Goal: Transaction & Acquisition: Purchase product/service

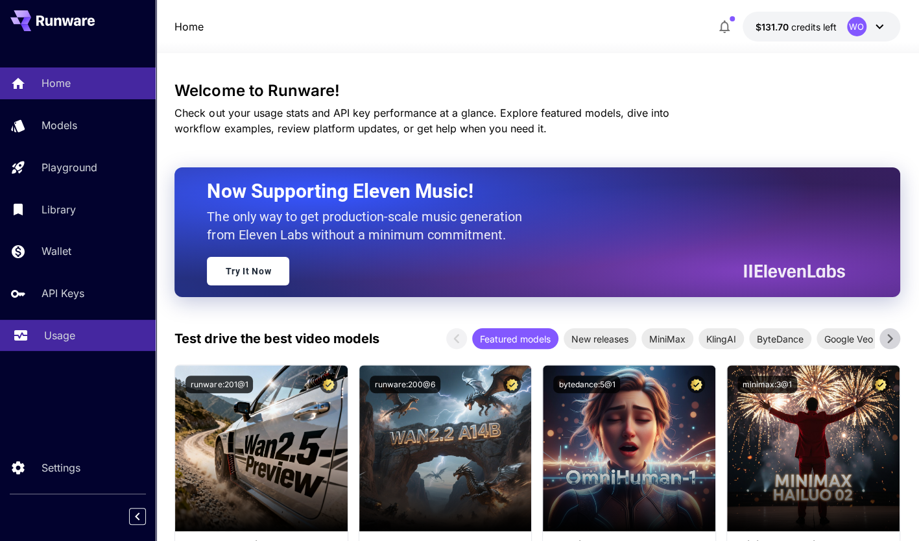
click at [64, 338] on p "Usage" at bounding box center [59, 336] width 31 height 16
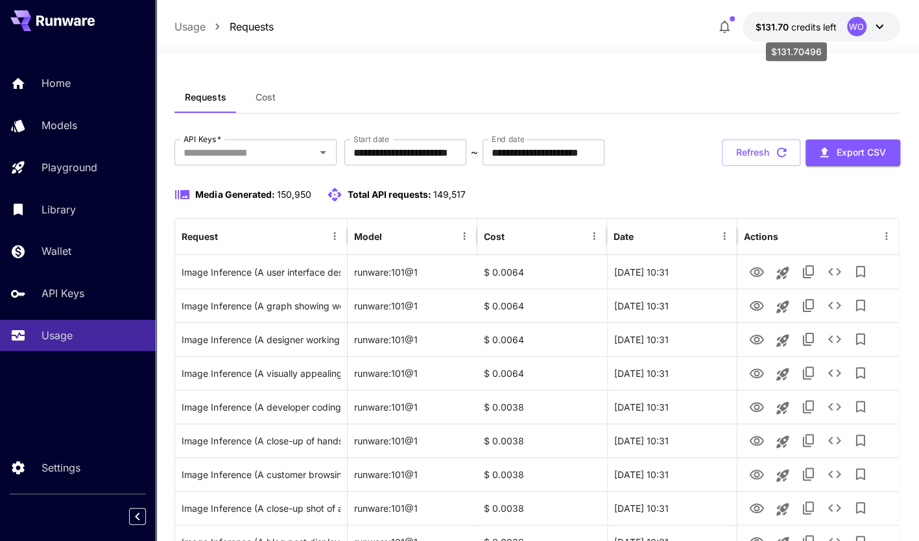
click at [795, 26] on span "credits left" at bounding box center [813, 26] width 45 height 11
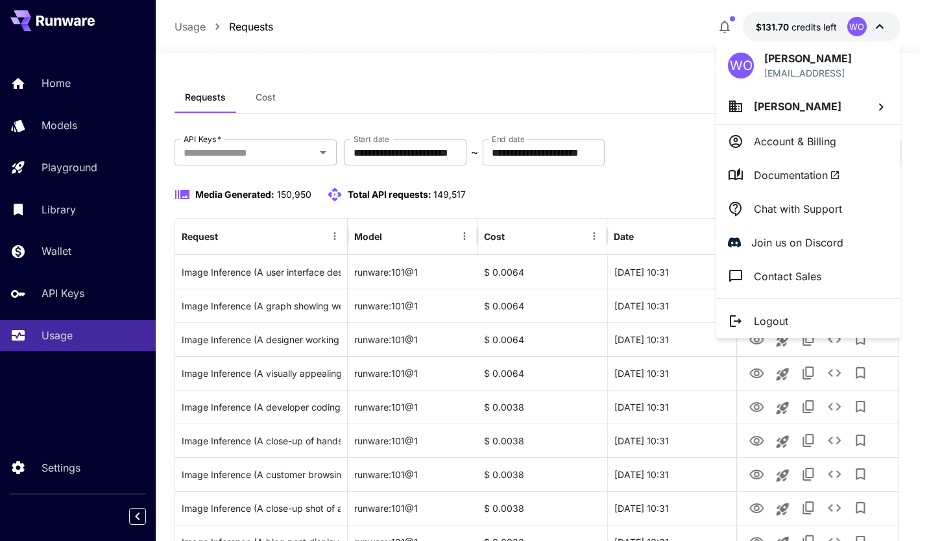
click at [794, 143] on p "Account & Billing" at bounding box center [795, 142] width 82 height 16
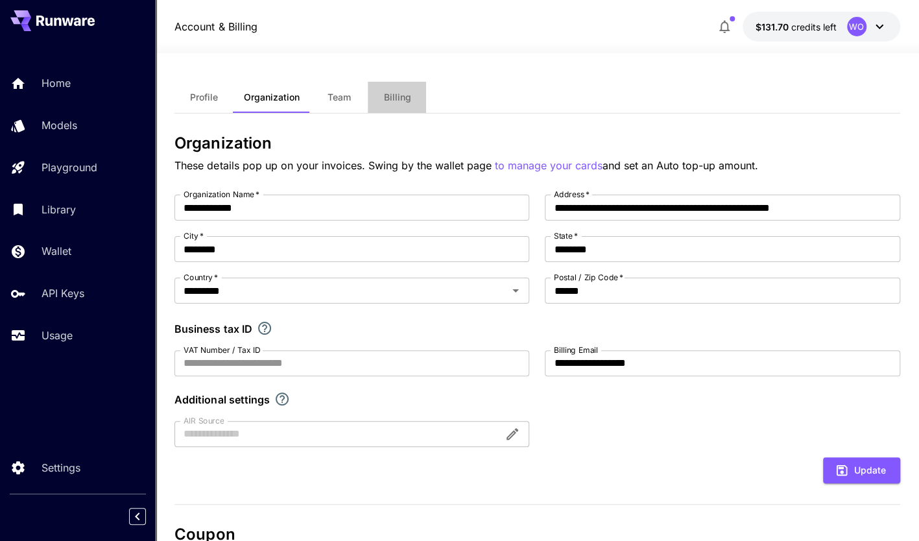
click at [399, 88] on button "Billing" at bounding box center [397, 97] width 58 height 31
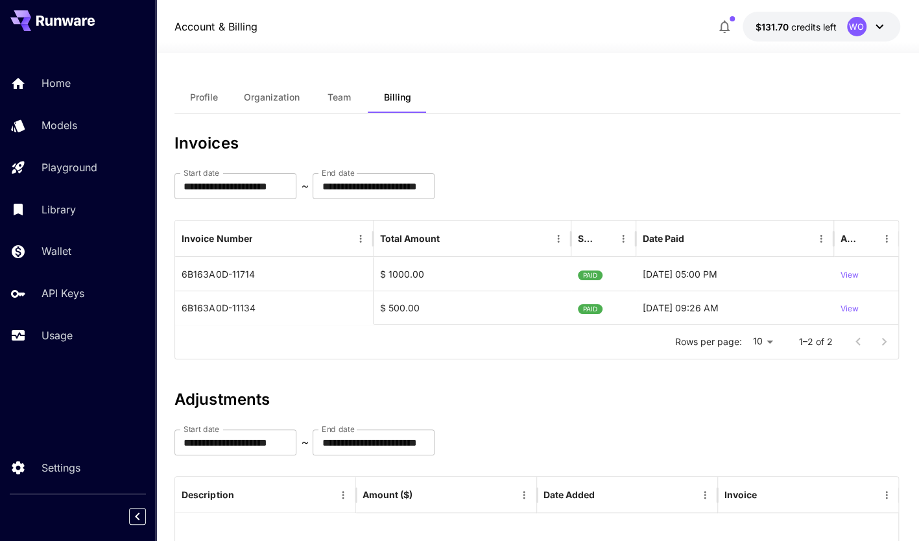
click at [337, 99] on span "Team" at bounding box center [338, 97] width 23 height 12
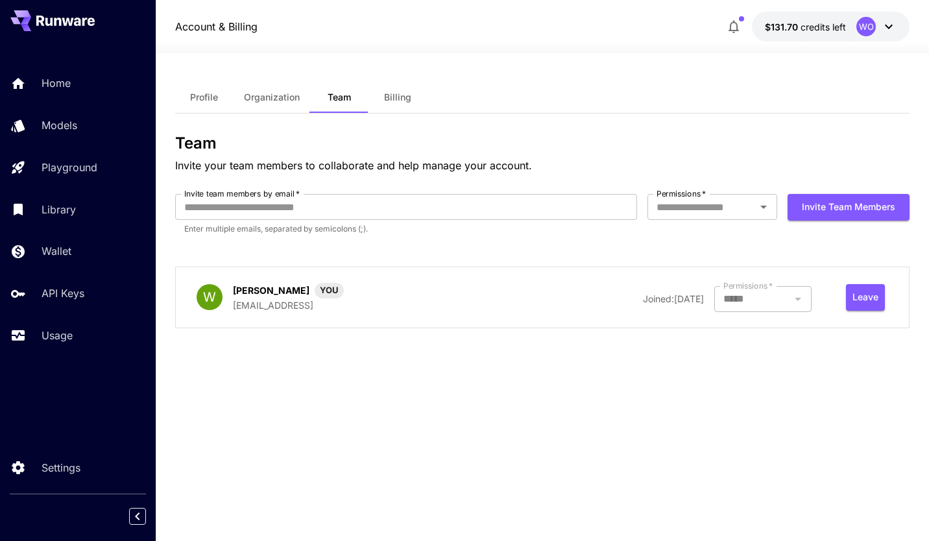
click at [283, 93] on span "Organization" at bounding box center [272, 97] width 56 height 12
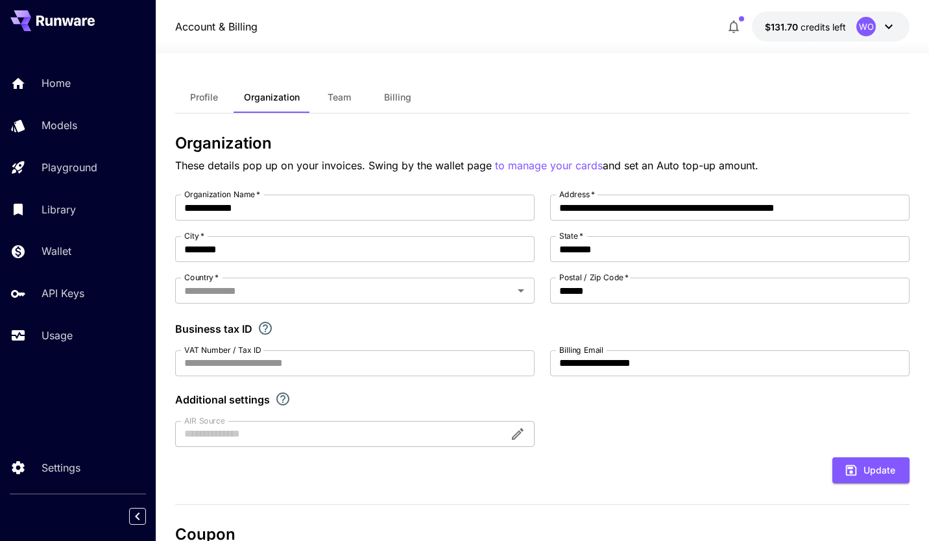
type input "*********"
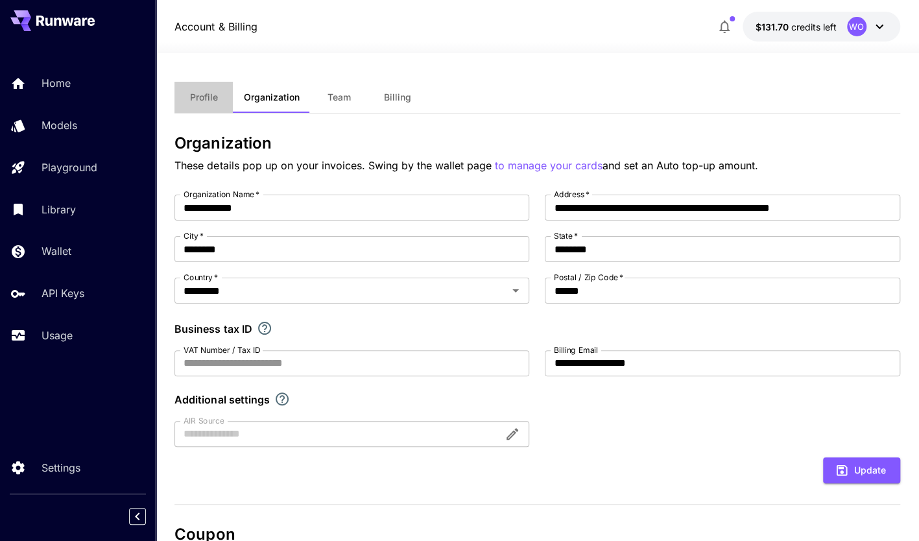
click at [202, 95] on span "Profile" at bounding box center [204, 97] width 28 height 12
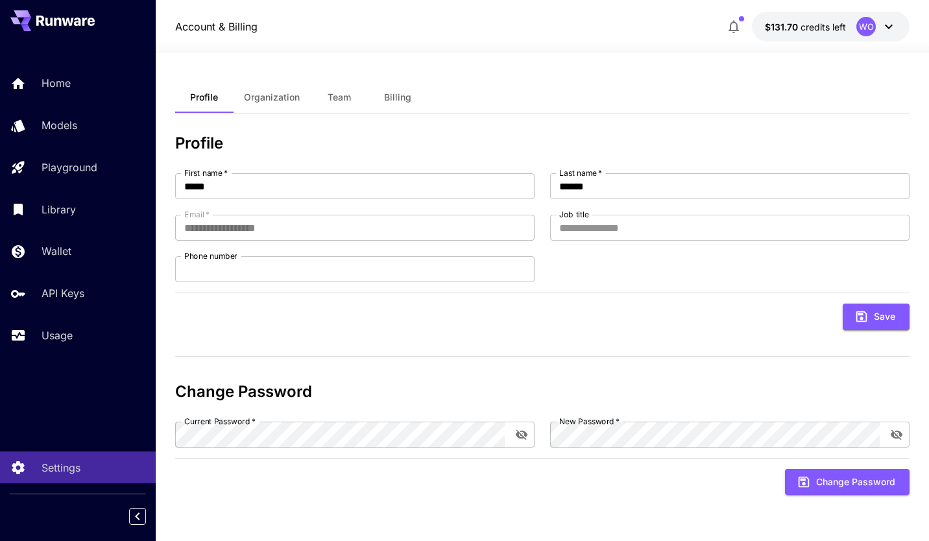
click at [866, 29] on div "WO" at bounding box center [865, 26] width 19 height 19
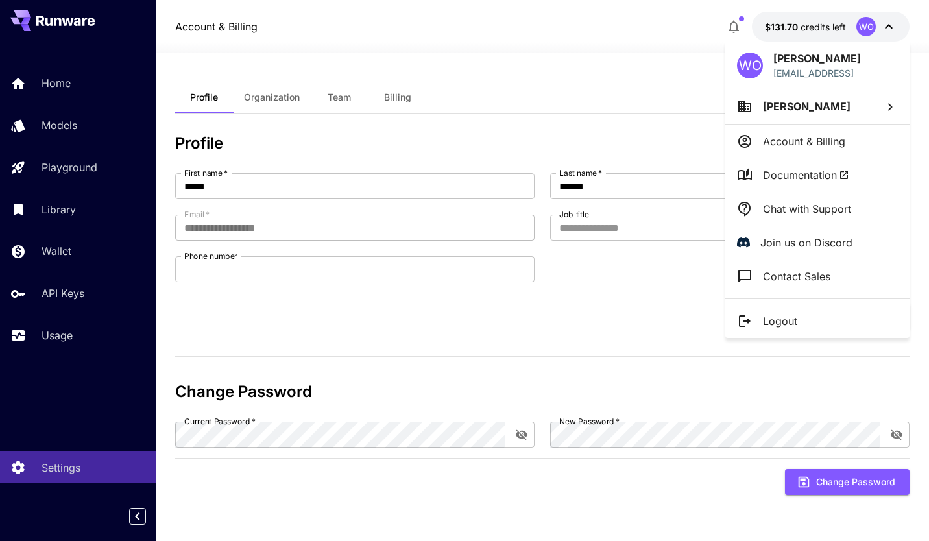
click at [401, 99] on div at bounding box center [464, 270] width 929 height 541
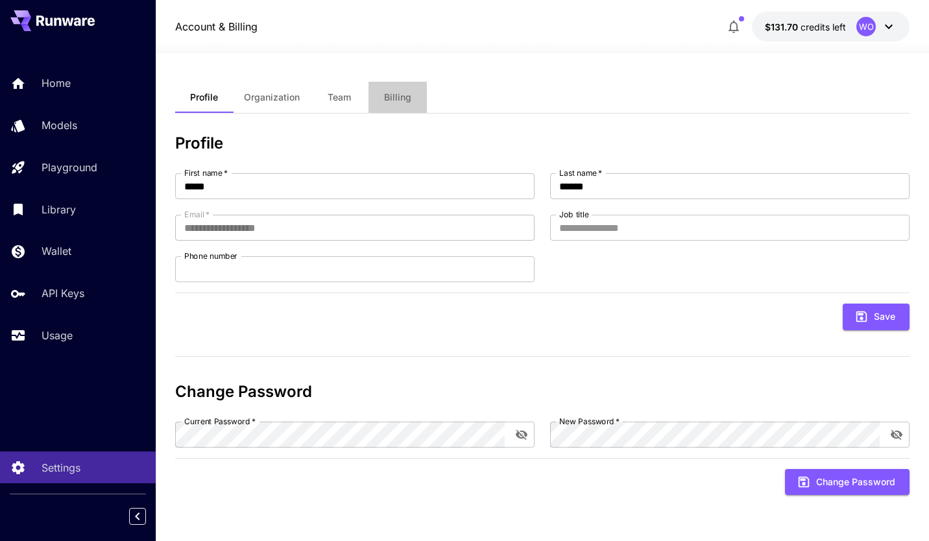
click at [401, 99] on span "Billing" at bounding box center [397, 97] width 27 height 12
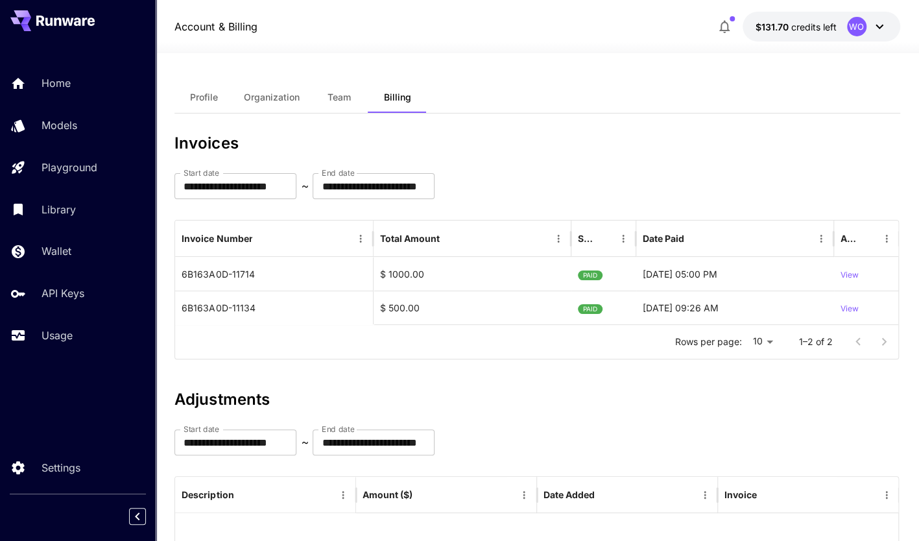
click at [794, 27] on span "credits left" at bounding box center [813, 26] width 45 height 11
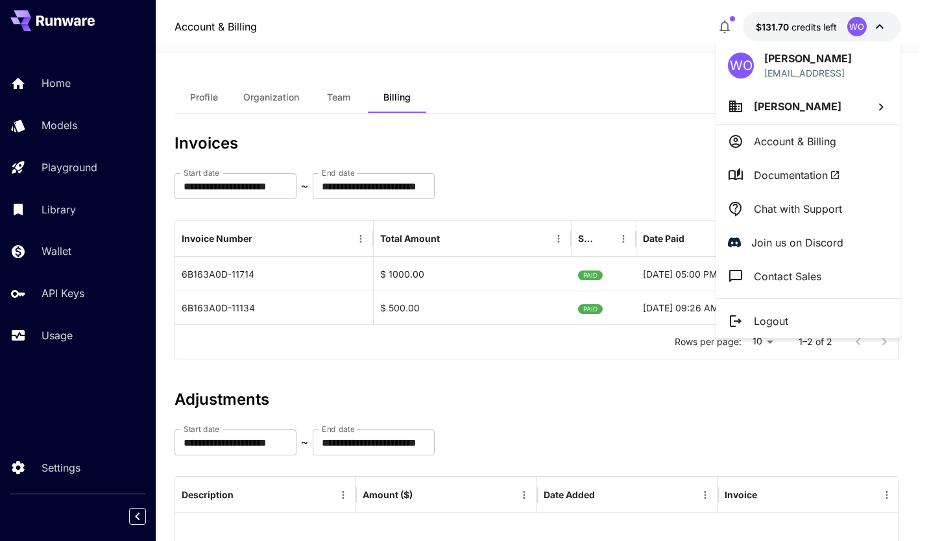
click at [64, 341] on div at bounding box center [464, 270] width 929 height 541
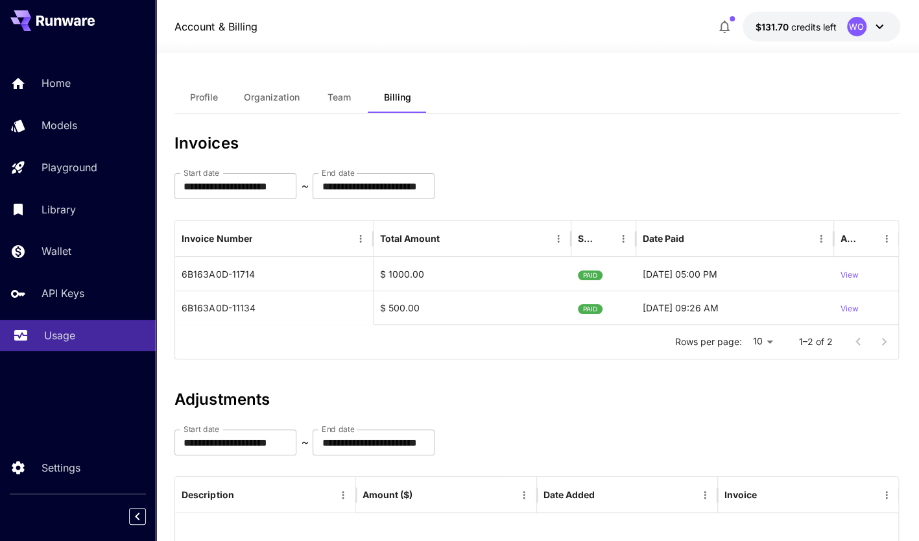
drag, startPoint x: 59, startPoint y: 333, endPoint x: 75, endPoint y: 329, distance: 16.5
click at [59, 333] on p "Usage" at bounding box center [59, 336] width 31 height 16
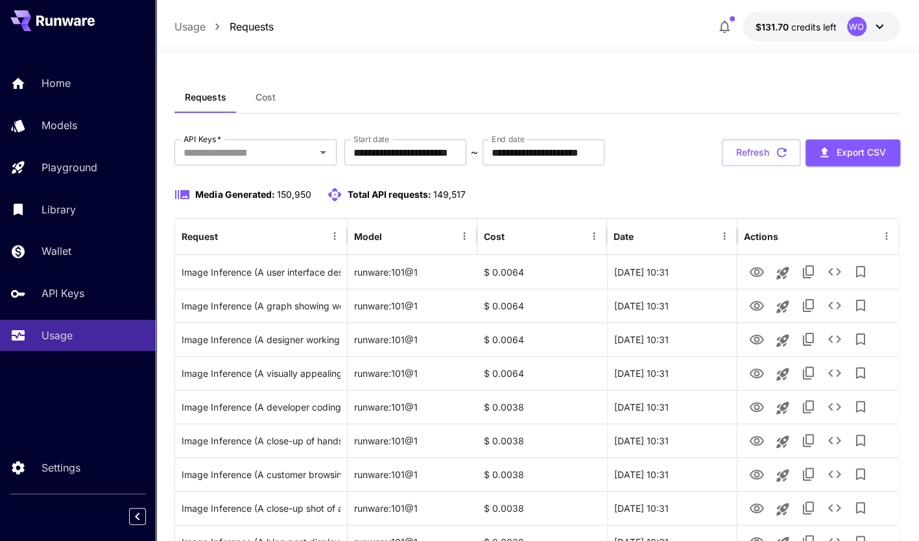
click at [879, 30] on icon at bounding box center [880, 27] width 16 height 16
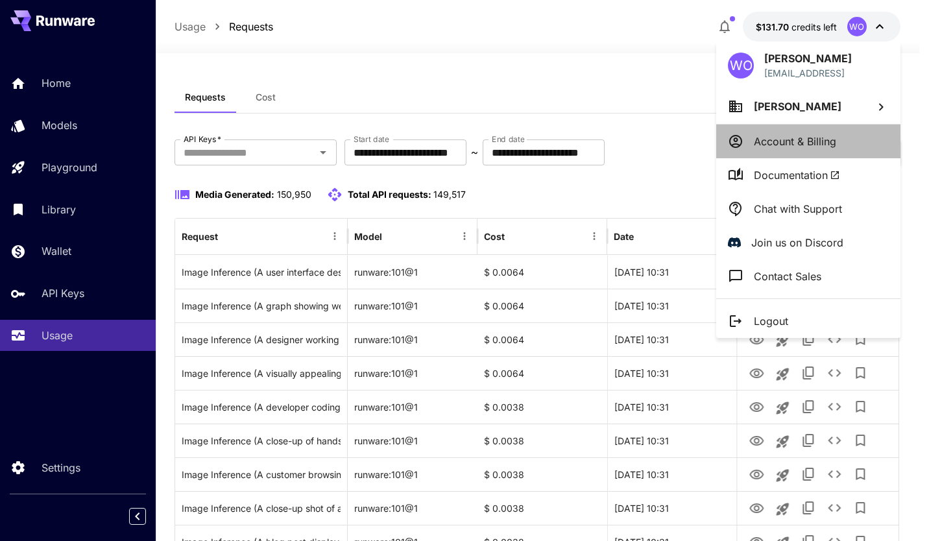
click at [807, 146] on p "Account & Billing" at bounding box center [795, 142] width 82 height 16
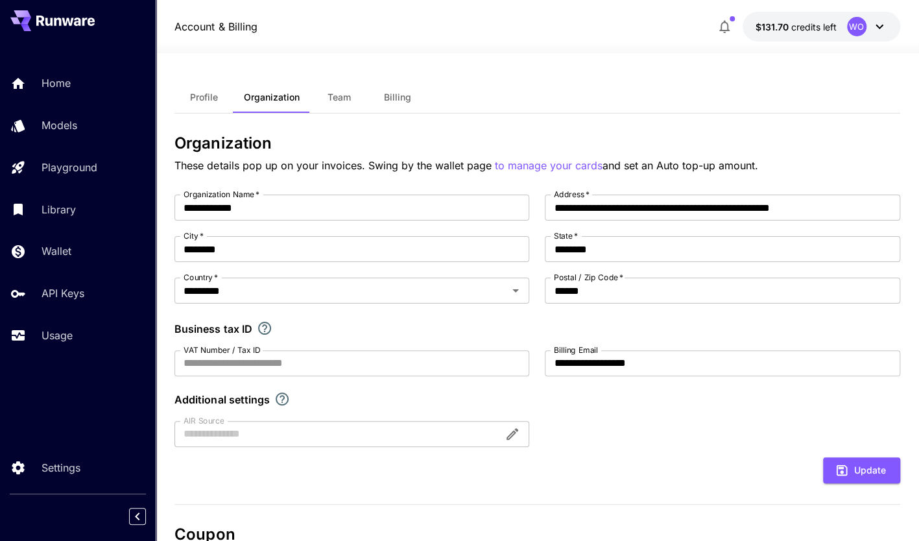
click at [335, 97] on span "Team" at bounding box center [338, 97] width 23 height 12
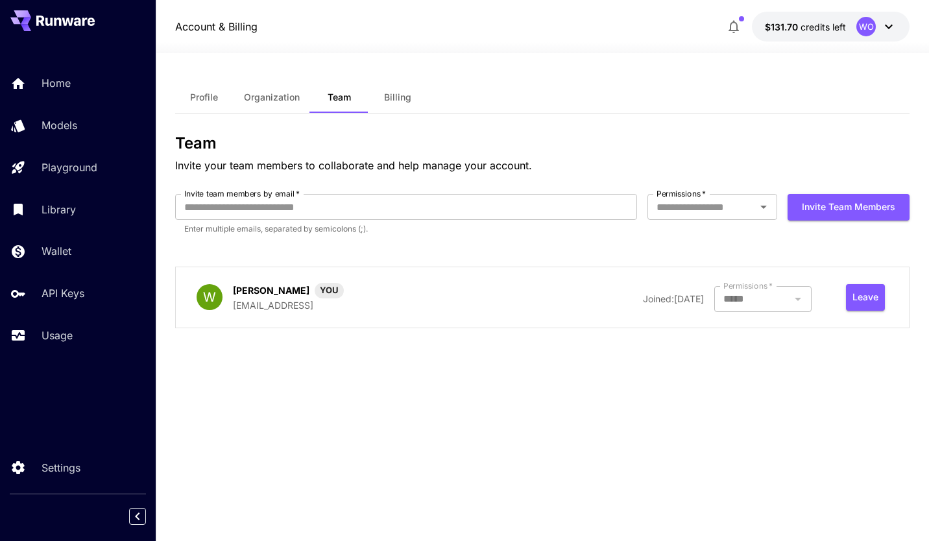
click at [401, 97] on span "Billing" at bounding box center [397, 97] width 27 height 12
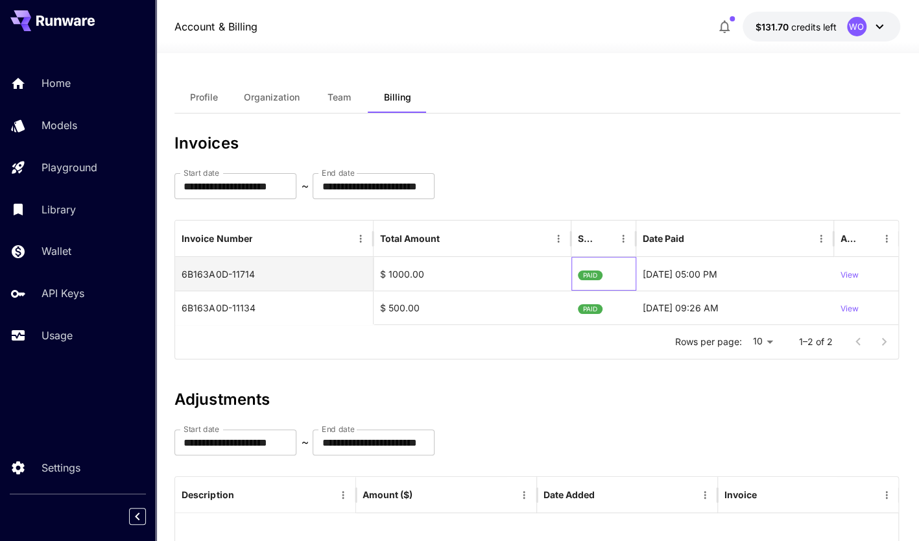
click at [586, 272] on span "PAID" at bounding box center [590, 275] width 25 height 33
click at [436, 270] on div "$ 1000.00" at bounding box center [473, 274] width 198 height 34
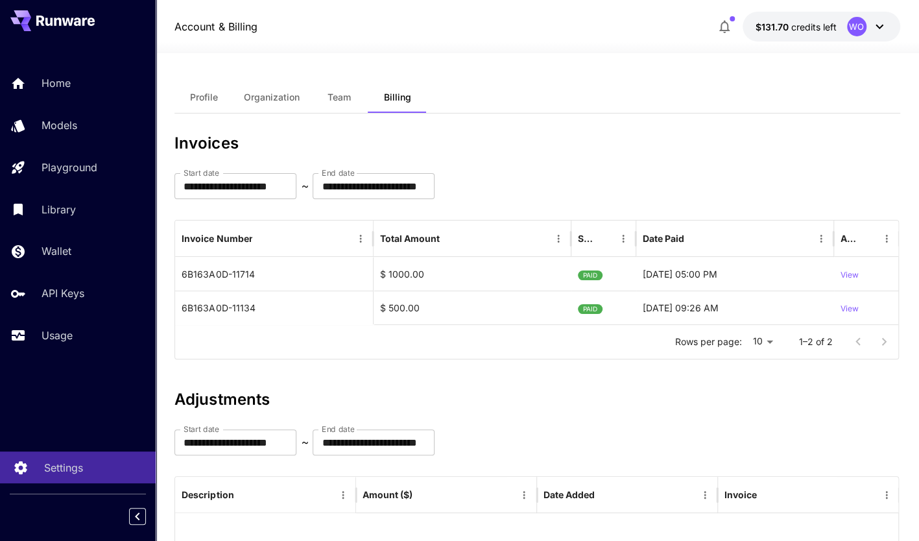
click at [54, 462] on p "Settings" at bounding box center [63, 468] width 39 height 16
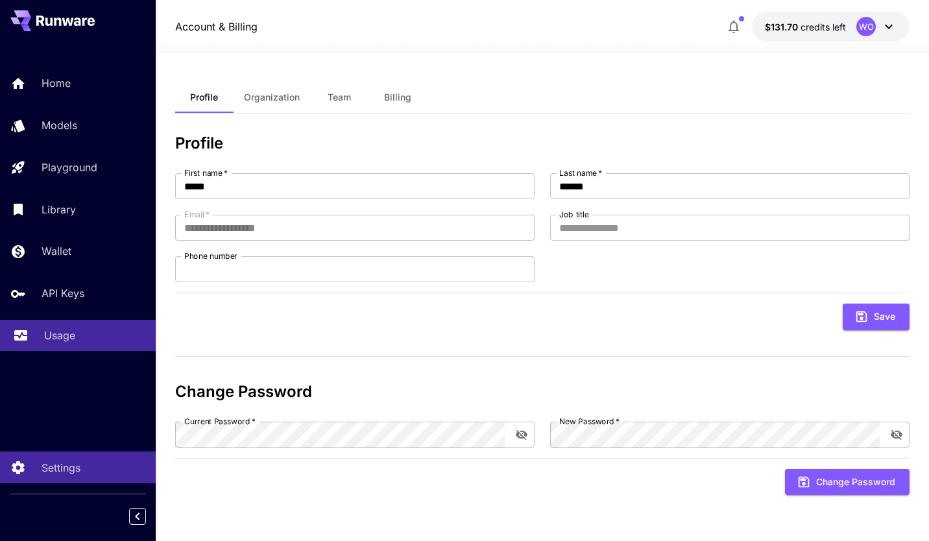
click at [57, 329] on p "Usage" at bounding box center [59, 336] width 31 height 16
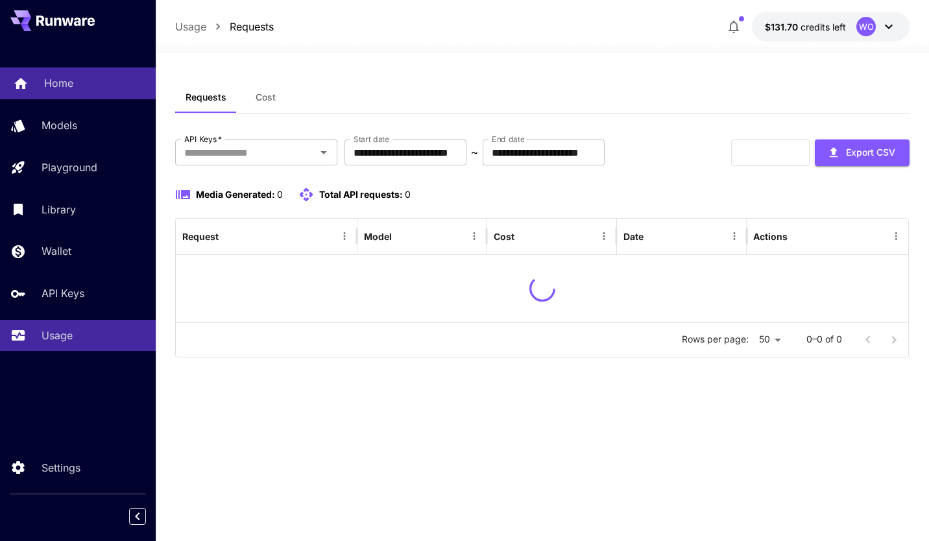
click at [56, 86] on p "Home" at bounding box center [58, 83] width 29 height 16
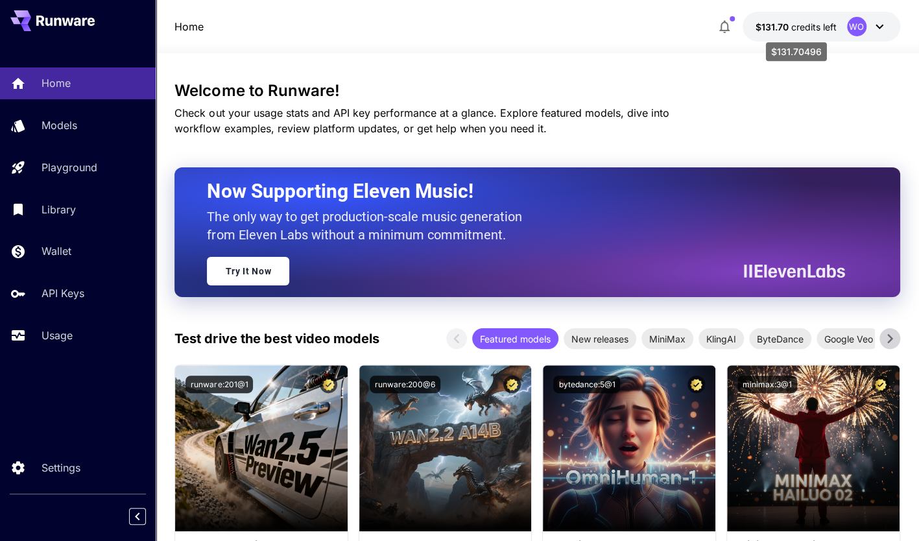
click at [762, 27] on span "$131.70" at bounding box center [774, 26] width 36 height 11
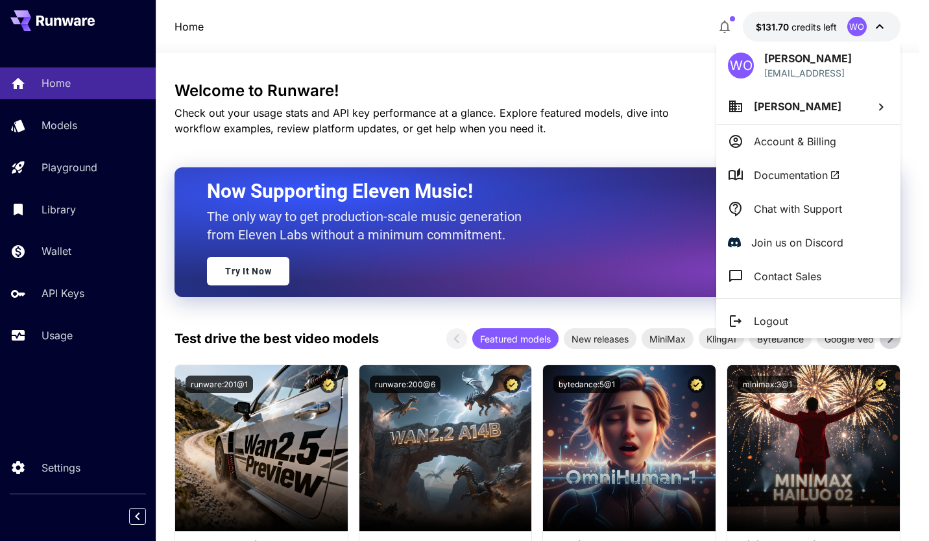
click at [782, 115] on li "[PERSON_NAME]" at bounding box center [808, 106] width 184 height 35
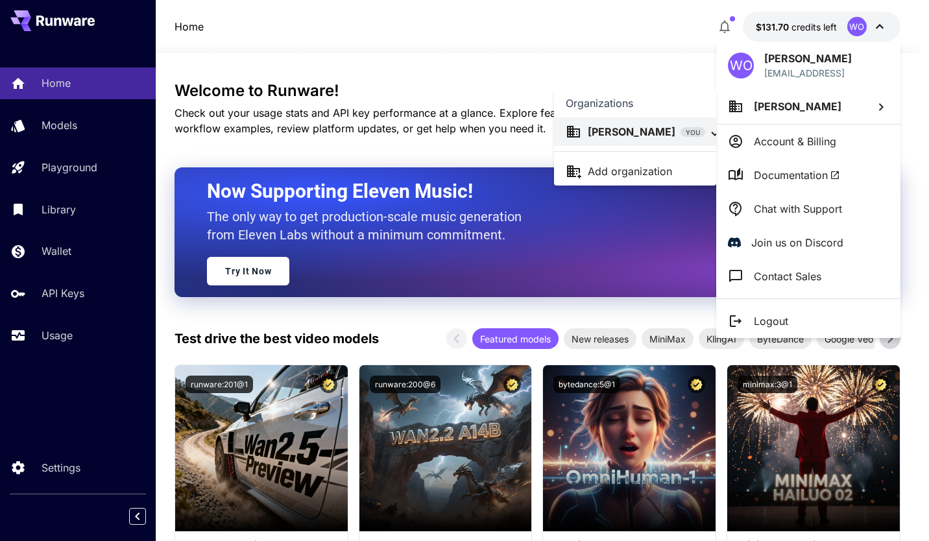
click at [774, 34] on div at bounding box center [464, 270] width 929 height 541
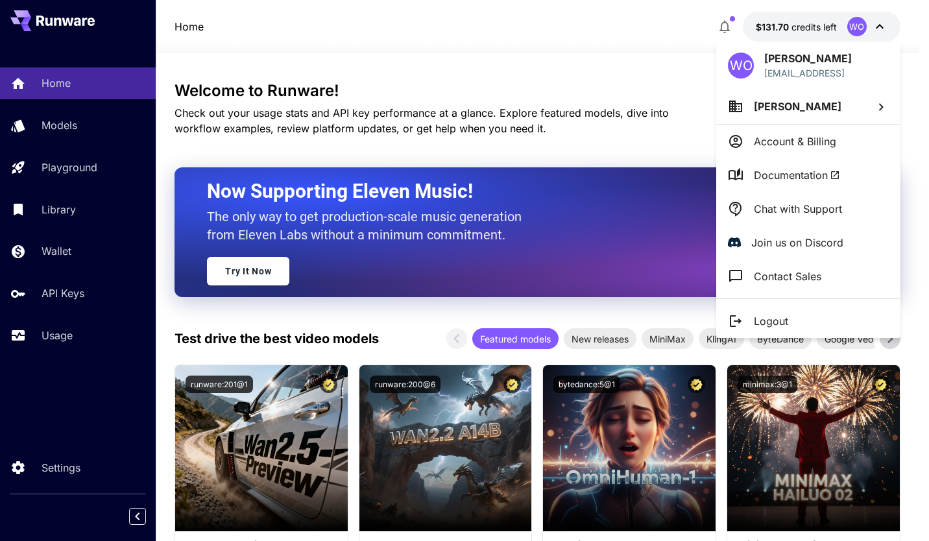
click at [772, 23] on div at bounding box center [464, 270] width 929 height 541
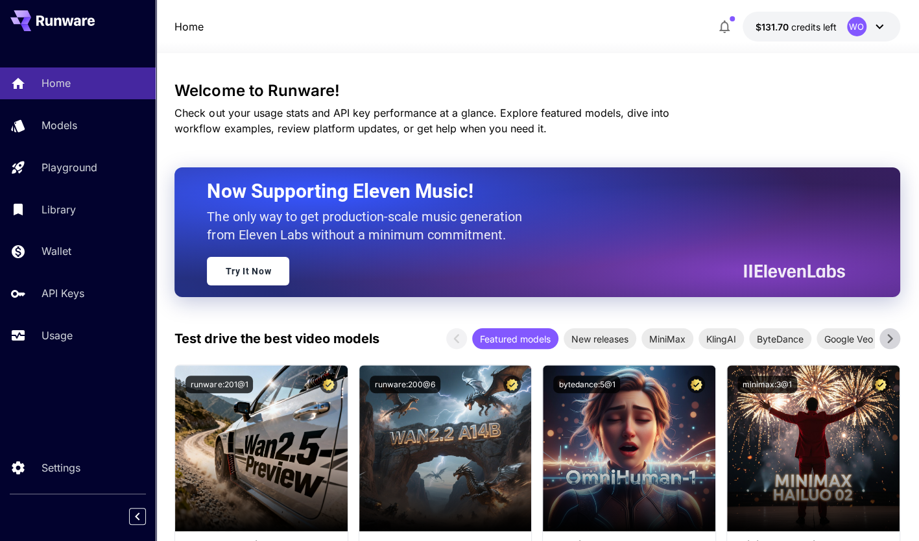
click at [813, 22] on span "credits left" at bounding box center [813, 26] width 45 height 11
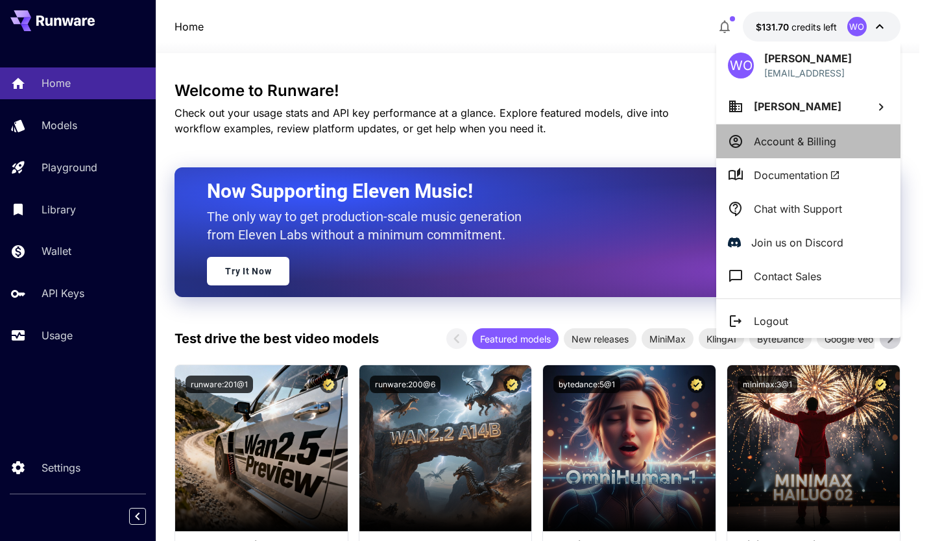
click at [789, 140] on p "Account & Billing" at bounding box center [795, 142] width 82 height 16
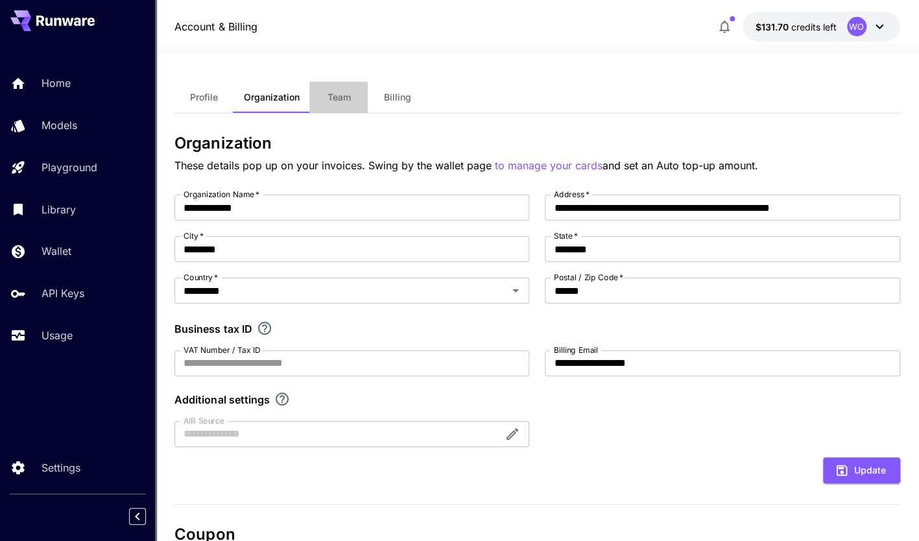
click at [336, 101] on span "Team" at bounding box center [338, 97] width 23 height 12
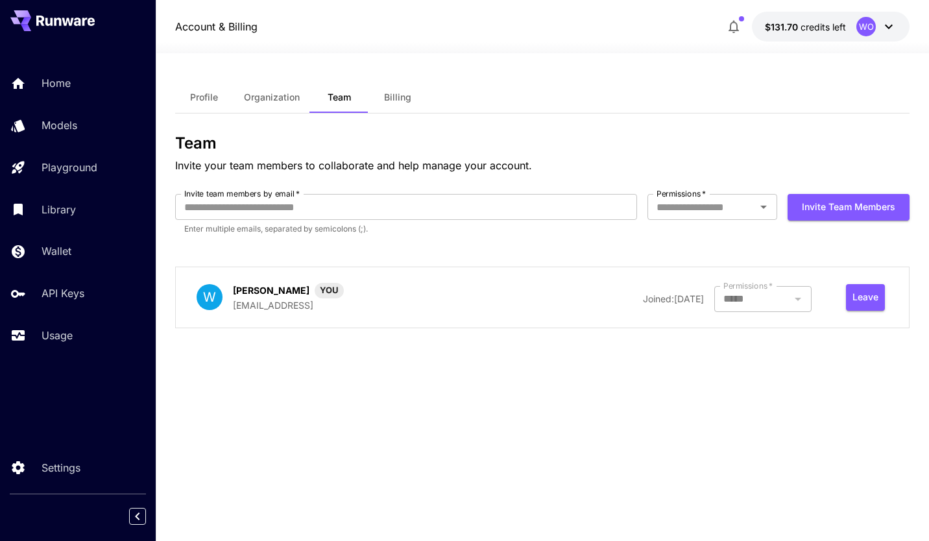
click at [408, 99] on span "Billing" at bounding box center [397, 97] width 27 height 12
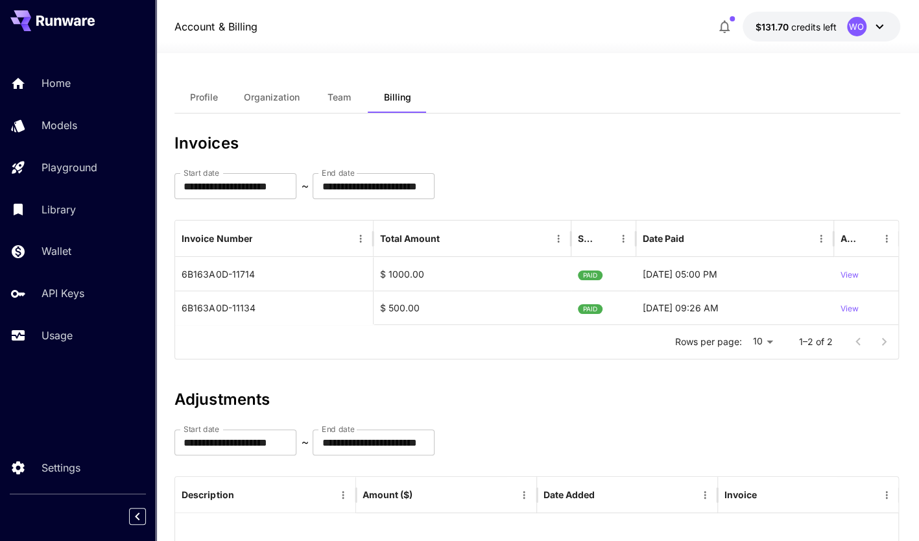
click at [879, 27] on icon at bounding box center [880, 27] width 8 height 5
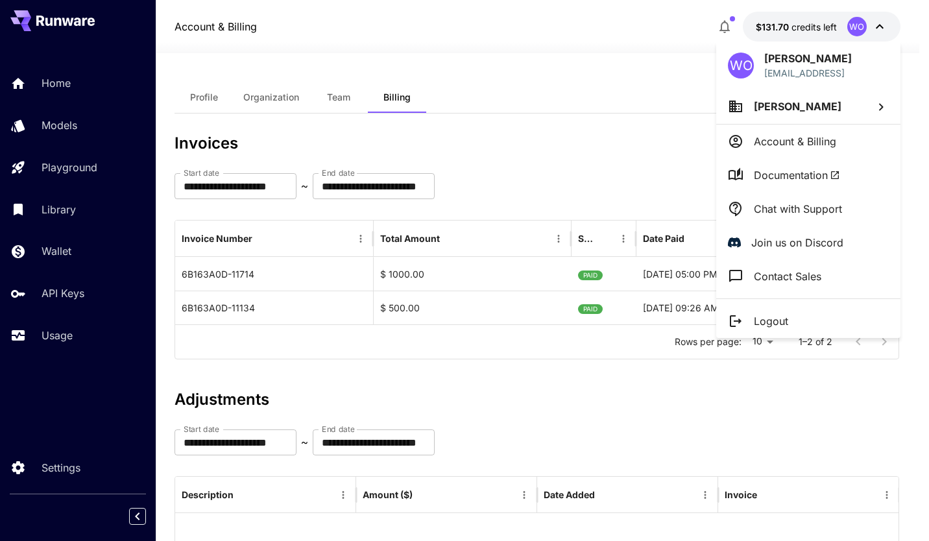
drag, startPoint x: 879, startPoint y: 27, endPoint x: 809, endPoint y: 21, distance: 70.2
click at [809, 21] on div at bounding box center [464, 270] width 929 height 541
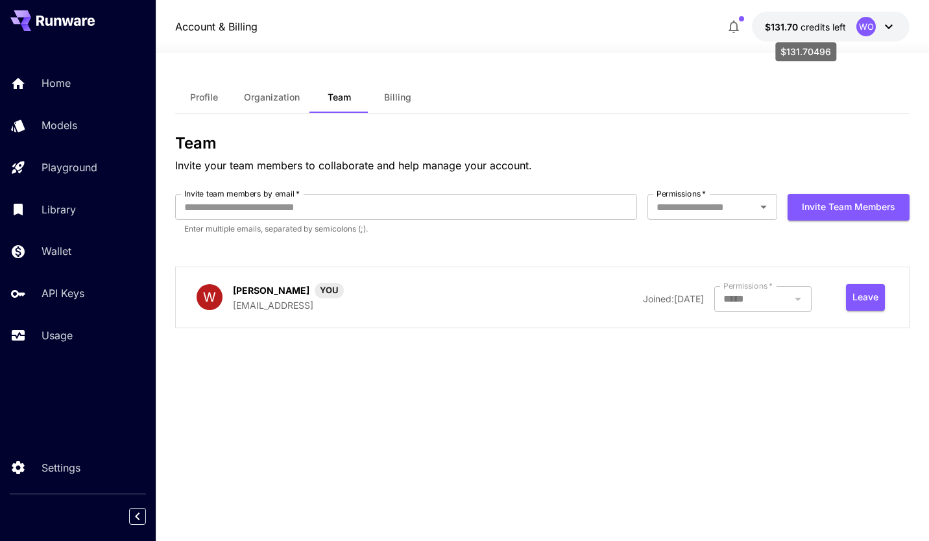
click at [809, 25] on span "credits left" at bounding box center [822, 26] width 45 height 11
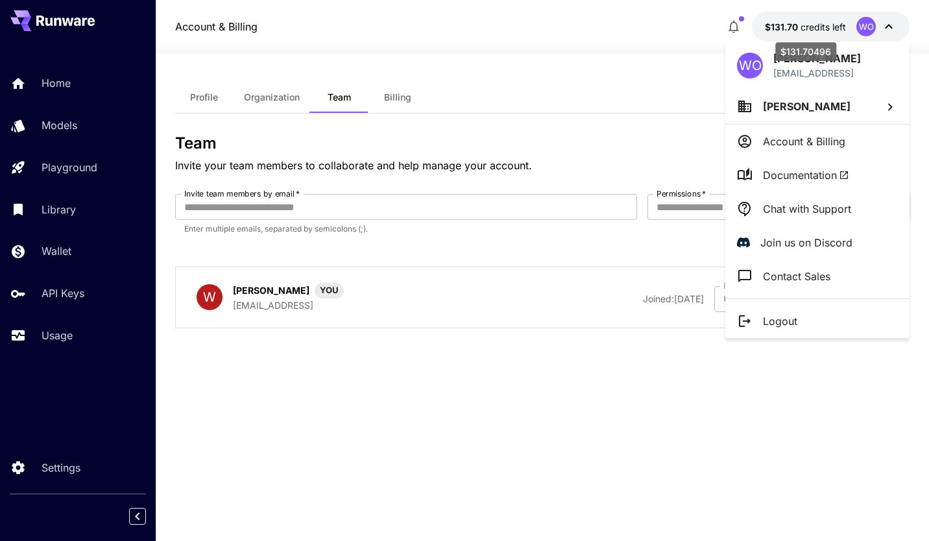
click at [809, 25] on div at bounding box center [464, 270] width 929 height 541
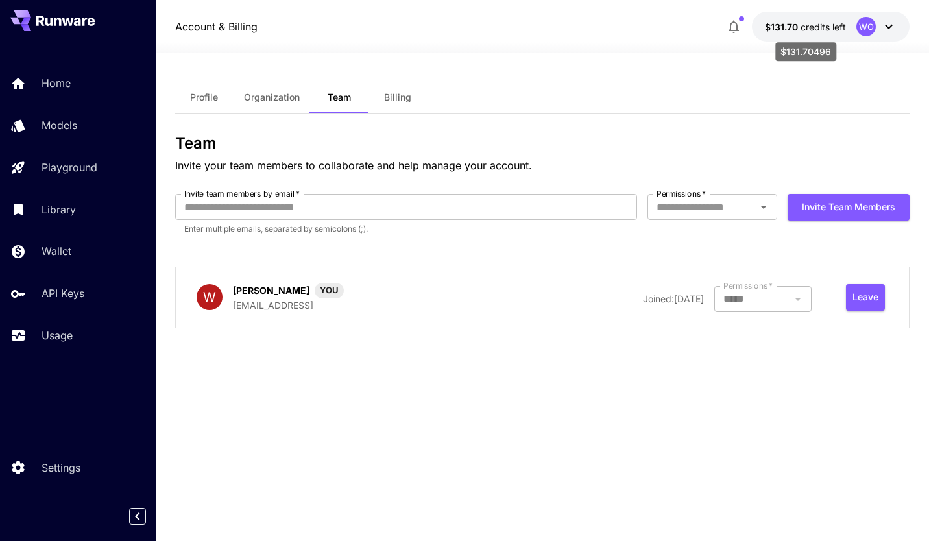
click at [776, 29] on span "$131.70" at bounding box center [783, 26] width 36 height 11
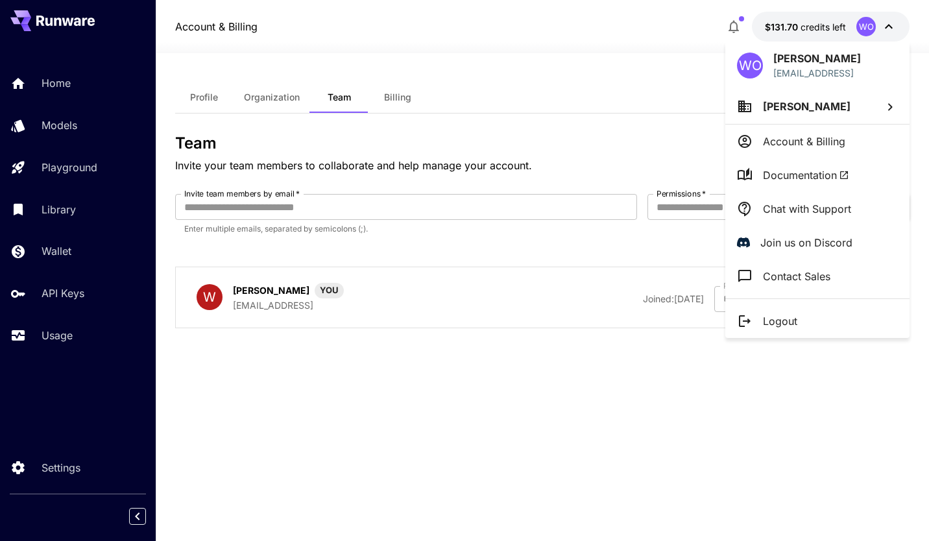
click at [776, 29] on div at bounding box center [464, 270] width 929 height 541
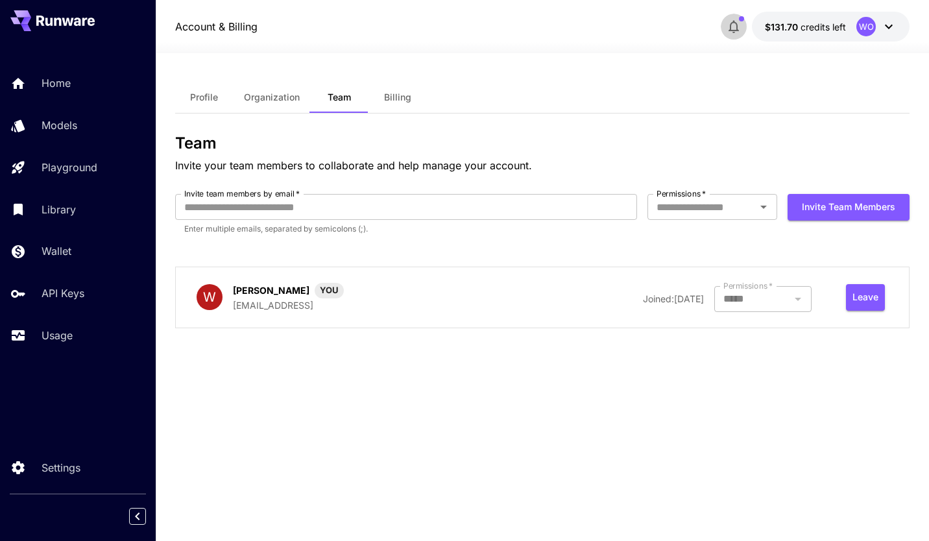
drag, startPoint x: 776, startPoint y: 29, endPoint x: 732, endPoint y: 29, distance: 43.5
click at [732, 29] on icon "button" at bounding box center [734, 27] width 16 height 16
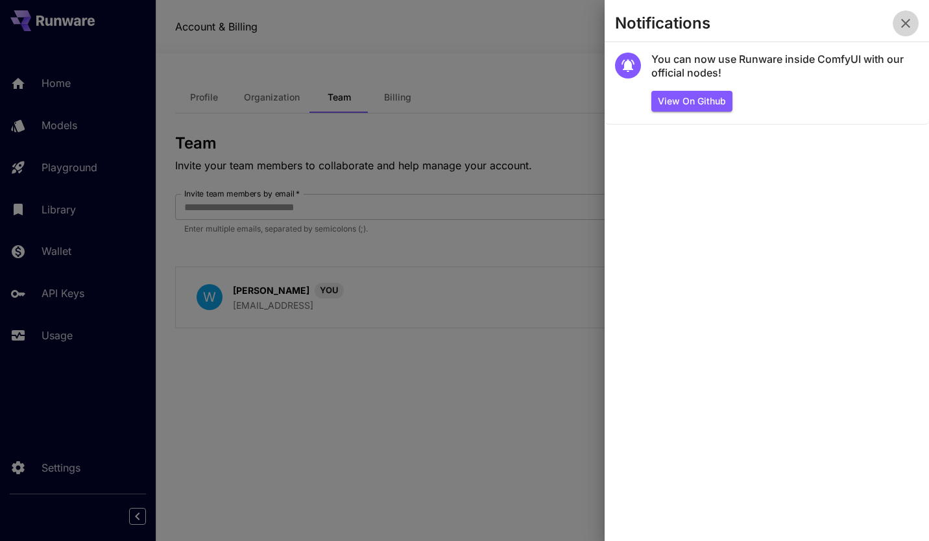
click at [905, 19] on icon "button" at bounding box center [906, 24] width 16 height 16
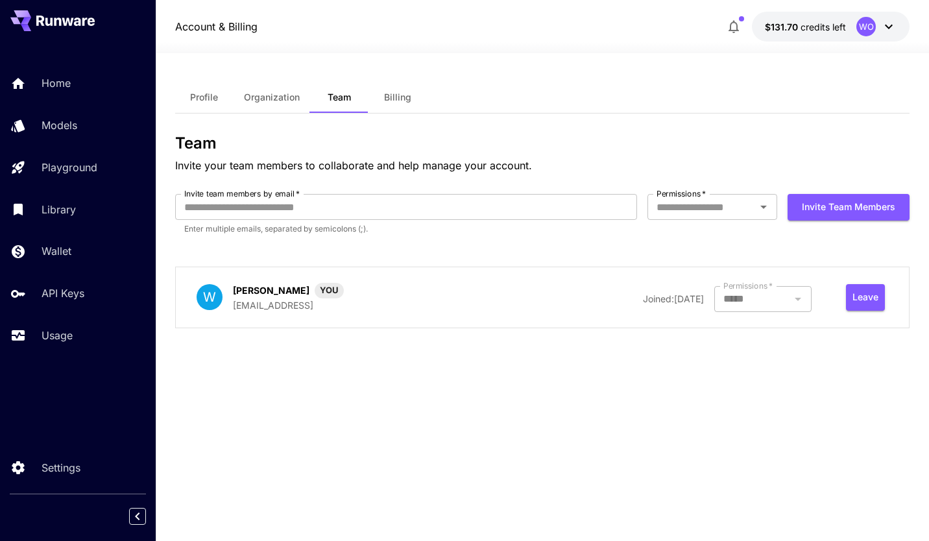
click at [278, 95] on span "Organization" at bounding box center [272, 97] width 56 height 12
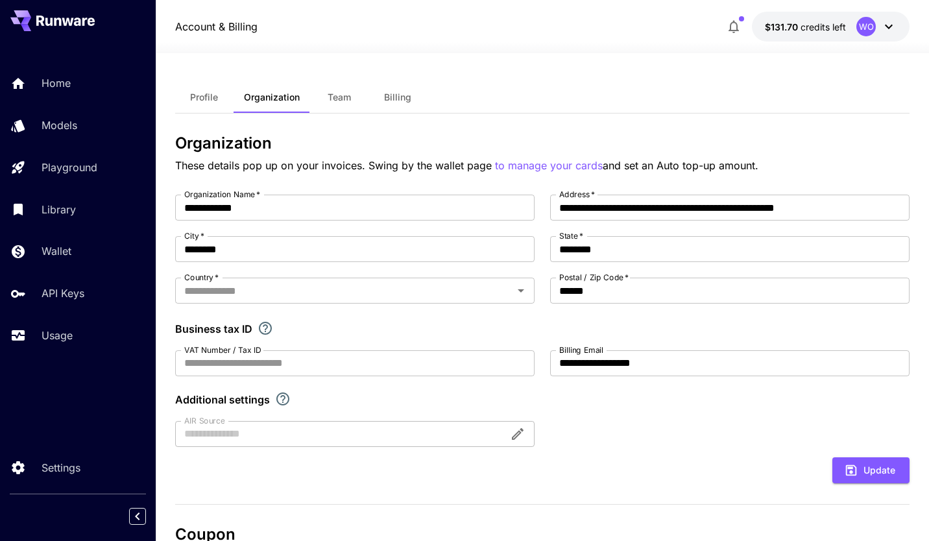
type input "*********"
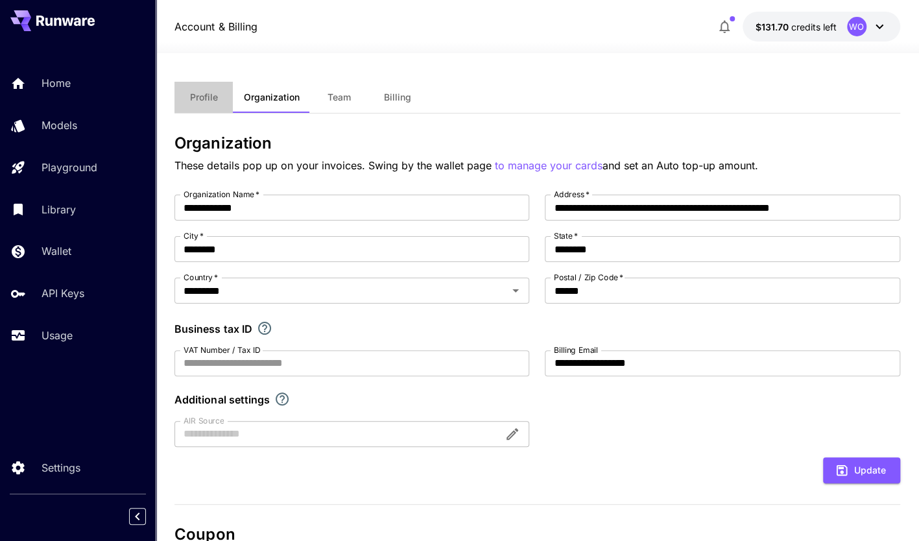
click at [213, 100] on span "Profile" at bounding box center [204, 97] width 28 height 12
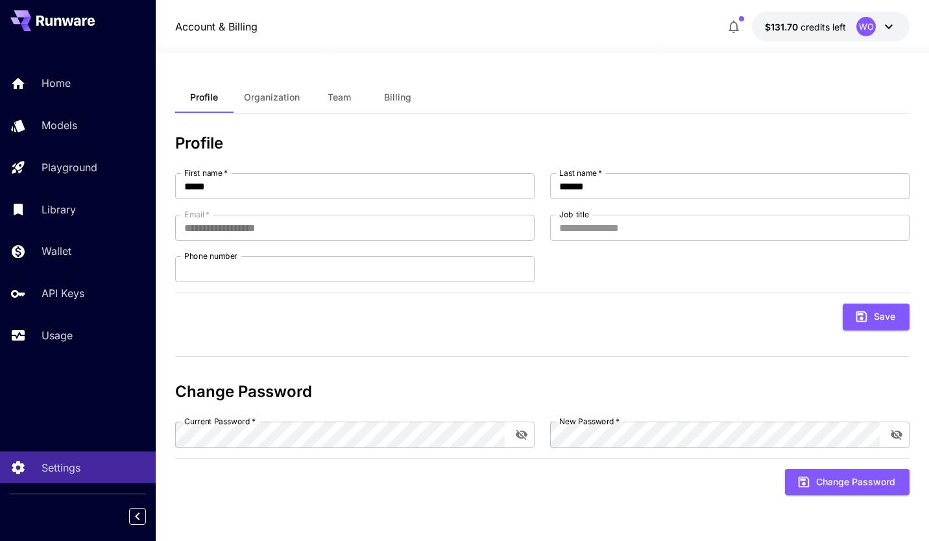
click at [394, 99] on span "Billing" at bounding box center [397, 97] width 27 height 12
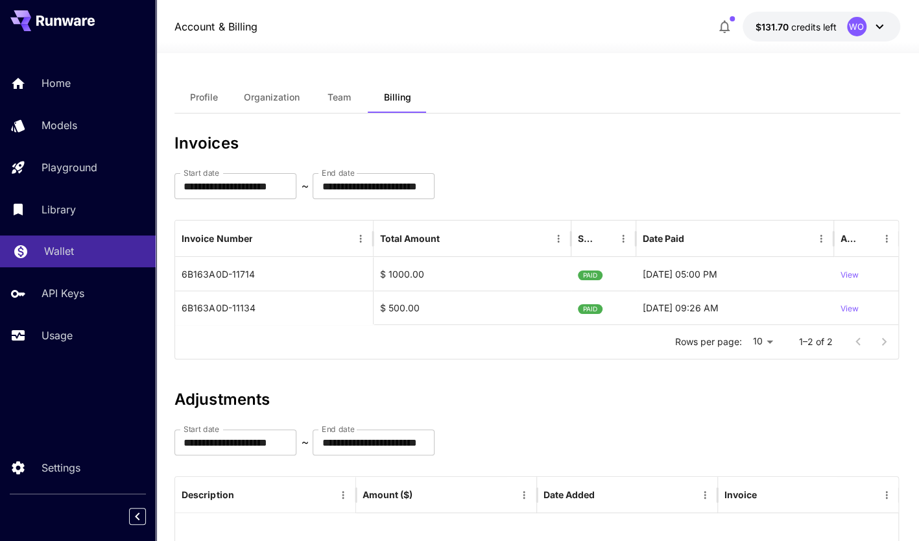
drag, startPoint x: 609, startPoint y: 182, endPoint x: 46, endPoint y: 249, distance: 566.9
click at [46, 249] on p "Wallet" at bounding box center [59, 251] width 30 height 16
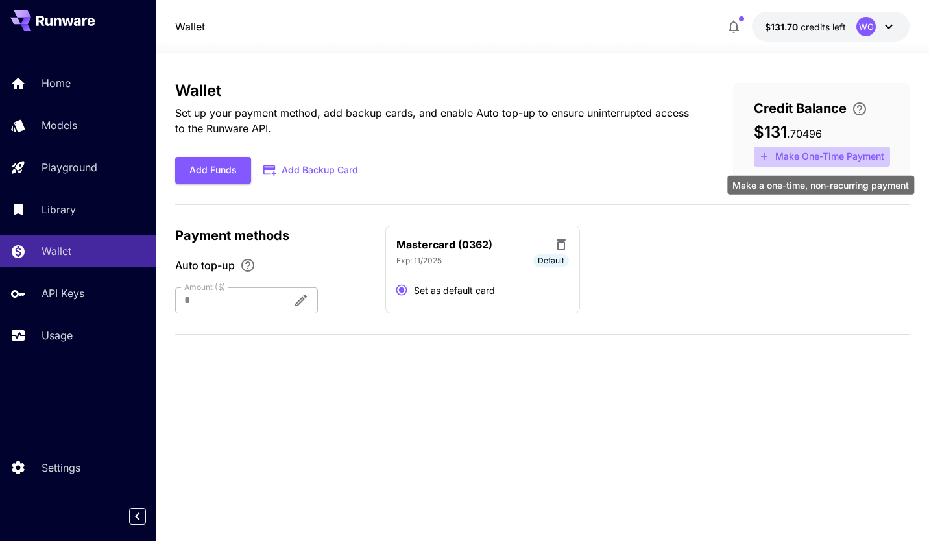
click at [798, 155] on button "Make One-Time Payment" at bounding box center [822, 157] width 136 height 20
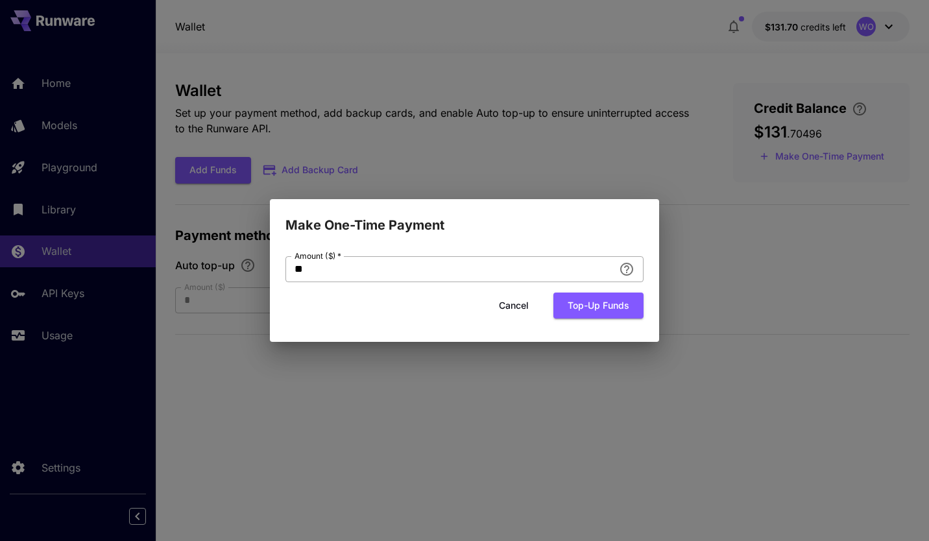
click at [348, 275] on input "**" at bounding box center [449, 269] width 328 height 26
click at [519, 304] on button "Cancel" at bounding box center [513, 305] width 58 height 27
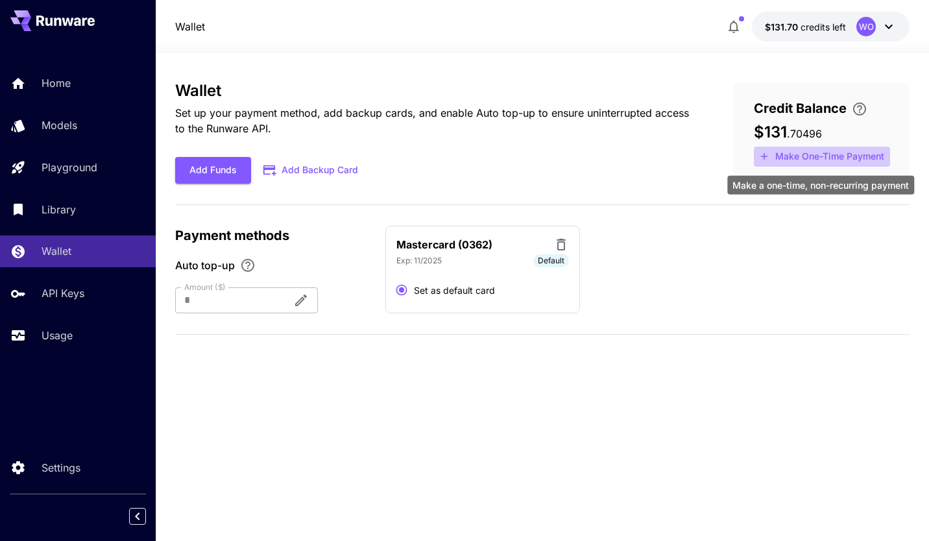
click at [778, 154] on button "Make One-Time Payment" at bounding box center [822, 157] width 136 height 20
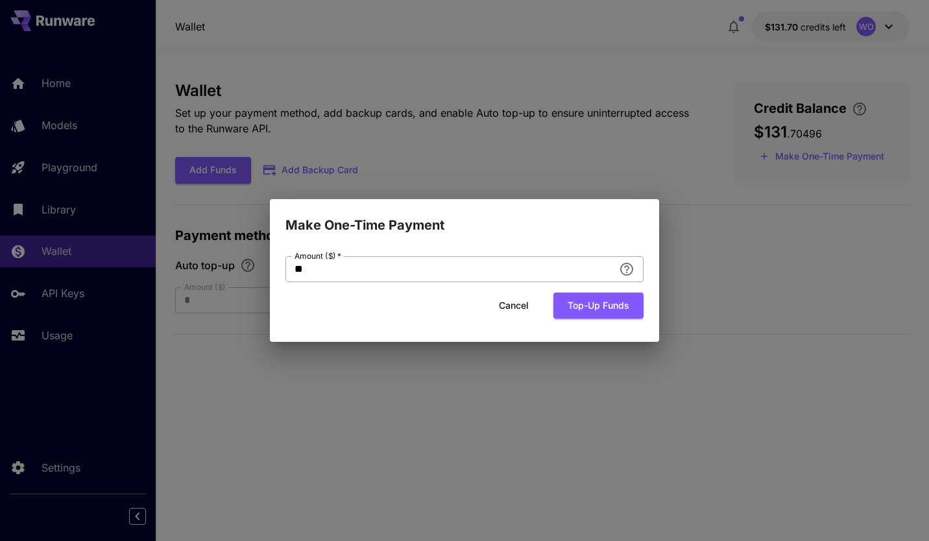
click at [374, 272] on input "**" at bounding box center [449, 269] width 328 height 26
type input "*"
click at [465, 274] on input "Amount ($)   *" at bounding box center [449, 269] width 328 height 26
type input "*****"
click at [603, 309] on button "Top-up funds" at bounding box center [598, 305] width 90 height 27
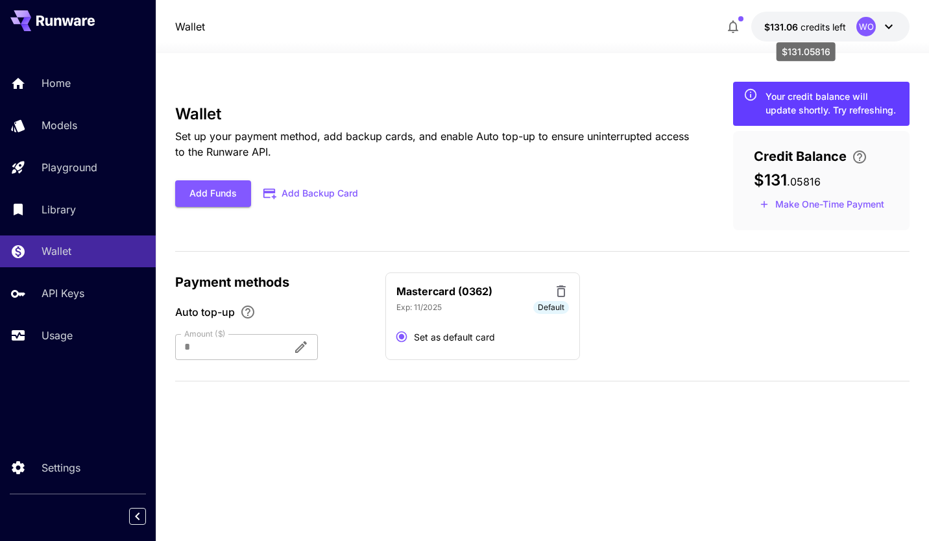
click at [797, 28] on span "$131.06" at bounding box center [782, 26] width 36 height 11
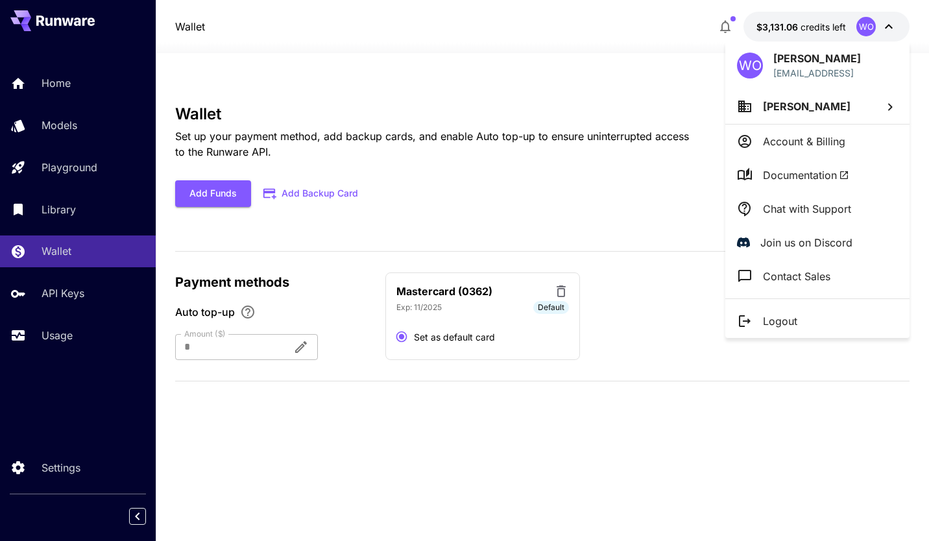
click at [808, 137] on p "Account & Billing" at bounding box center [804, 142] width 82 height 16
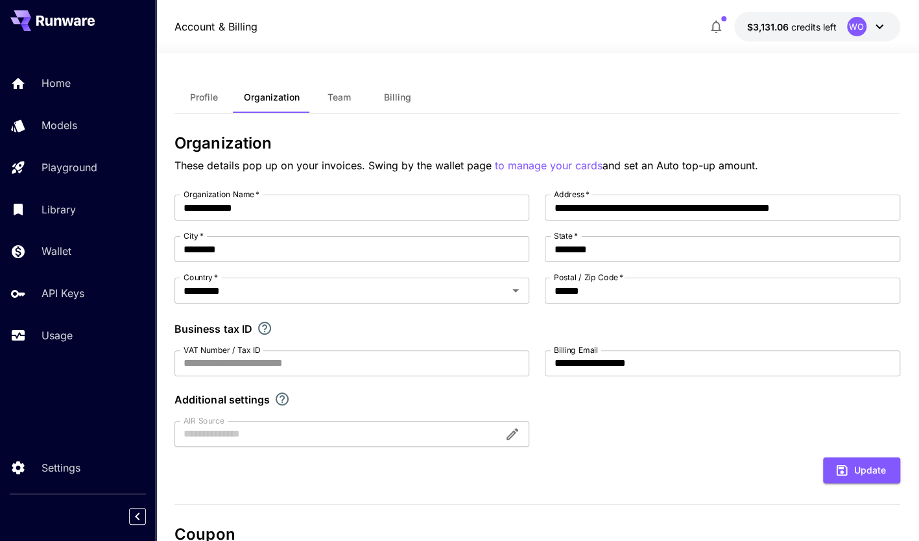
click at [377, 97] on button "Billing" at bounding box center [397, 97] width 58 height 31
